Goal: Task Accomplishment & Management: Manage account settings

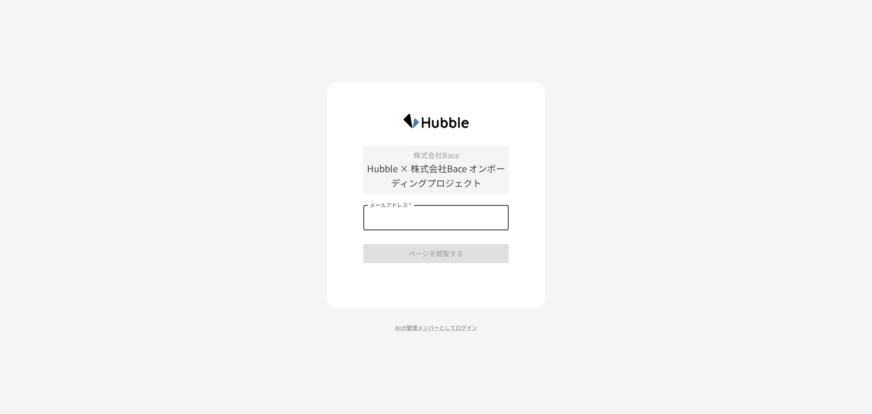
click at [465, 218] on input "メールアドレス   *" at bounding box center [435, 217] width 145 height 25
click at [571, 217] on div "株式会社Bace Hubble × 株式会社Bace オンボーディングプロジェクト メールアドレス   * メールアドレス   * ページを閲覧する Arch…" at bounding box center [436, 207] width 872 height 414
click at [438, 220] on input "メールアドレス   *" at bounding box center [435, 217] width 145 height 25
type input "**********"
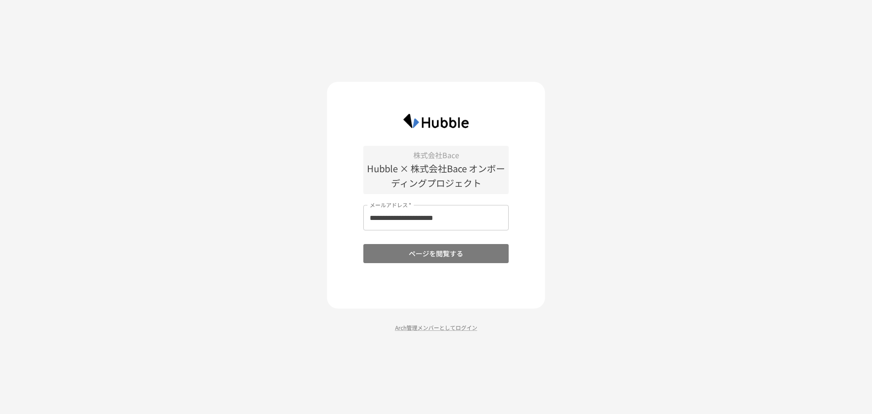
click at [436, 248] on button "ページを閲覧する" at bounding box center [435, 253] width 145 height 19
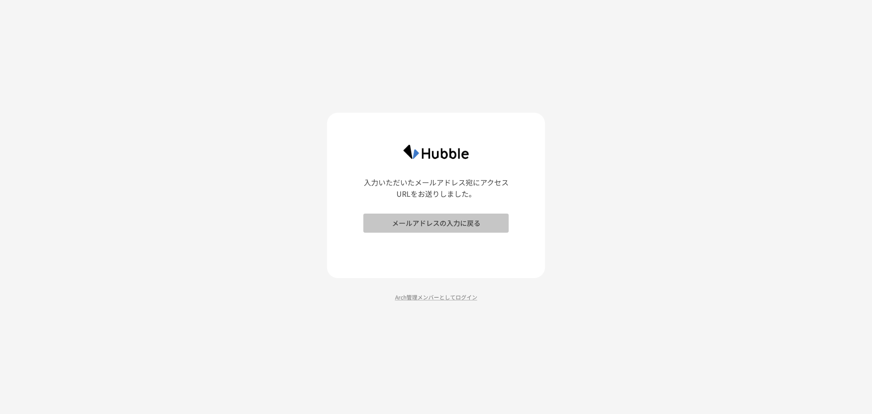
click at [454, 221] on button "メールアドレスの入力に戻る" at bounding box center [435, 222] width 145 height 19
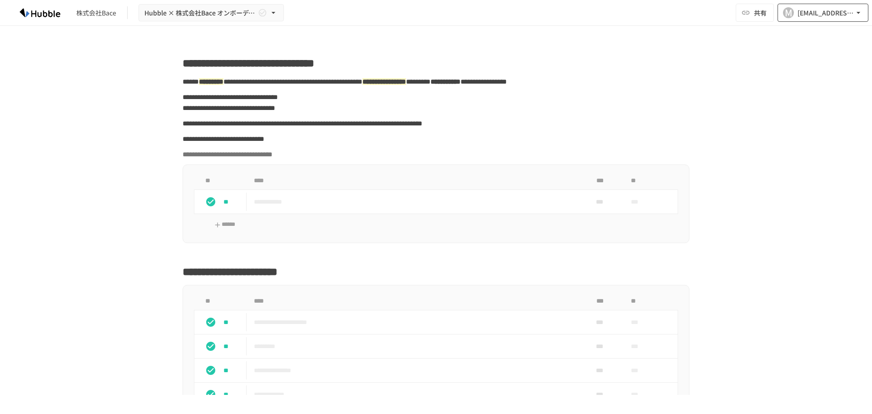
click at [819, 9] on div "[EMAIL_ADDRESS][DOMAIN_NAME]" at bounding box center [825, 12] width 56 height 11
click at [814, 32] on li "組織設定" at bounding box center [820, 33] width 86 height 16
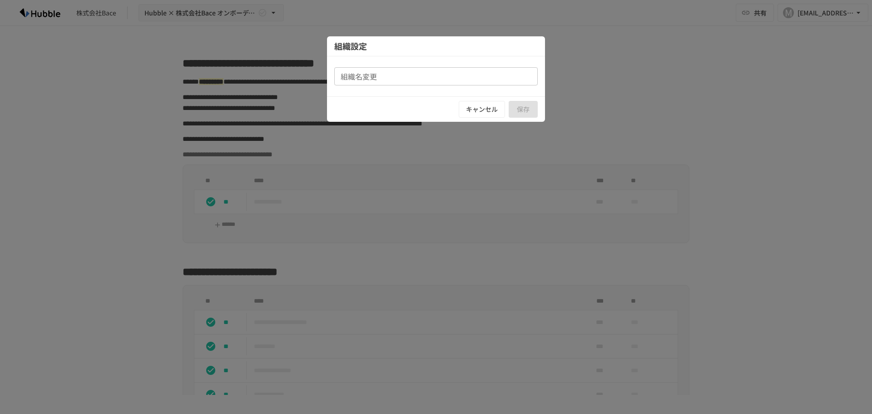
type input "********"
drag, startPoint x: 485, startPoint y: 104, endPoint x: 539, endPoint y: 89, distance: 56.6
click at [484, 104] on button "キャンセル" at bounding box center [482, 109] width 46 height 17
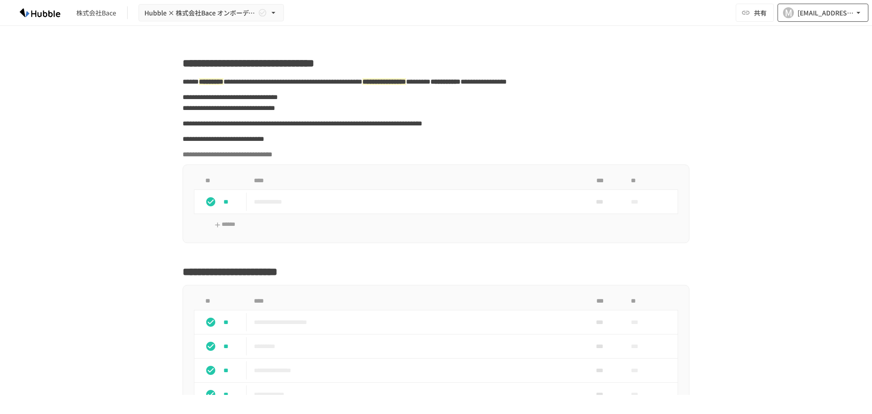
click at [812, 15] on div "[EMAIL_ADDRESS][DOMAIN_NAME]" at bounding box center [825, 12] width 56 height 11
click at [57, 10] on div at bounding box center [436, 207] width 872 height 414
click at [51, 13] on img at bounding box center [40, 12] width 58 height 15
drag, startPoint x: 51, startPoint y: 13, endPoint x: 69, endPoint y: 14, distance: 18.2
click at [55, 13] on img at bounding box center [40, 12] width 58 height 15
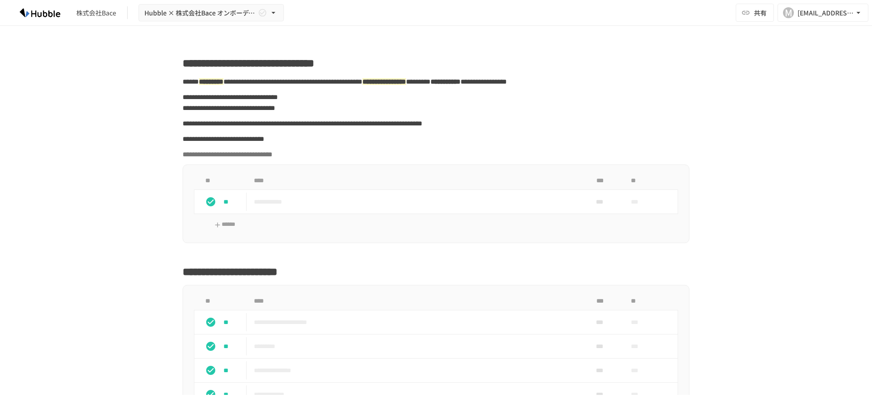
click at [95, 12] on div "株式会社Bace" at bounding box center [96, 13] width 40 height 10
drag, startPoint x: 113, startPoint y: 15, endPoint x: 172, endPoint y: 16, distance: 59.1
click at [115, 15] on div "株式会社Bace" at bounding box center [96, 13] width 40 height 10
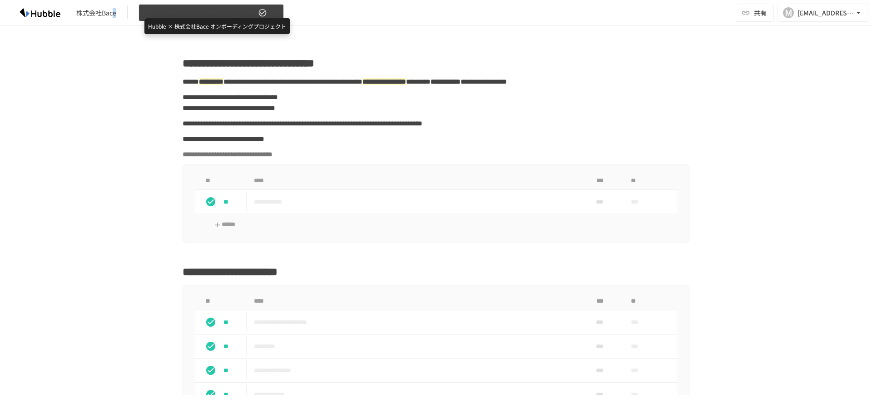
click at [176, 16] on span "Hubble × 株式会社Bace オンボーディングプロジェクト" at bounding box center [200, 12] width 112 height 11
